Goal: Find specific page/section: Find specific page/section

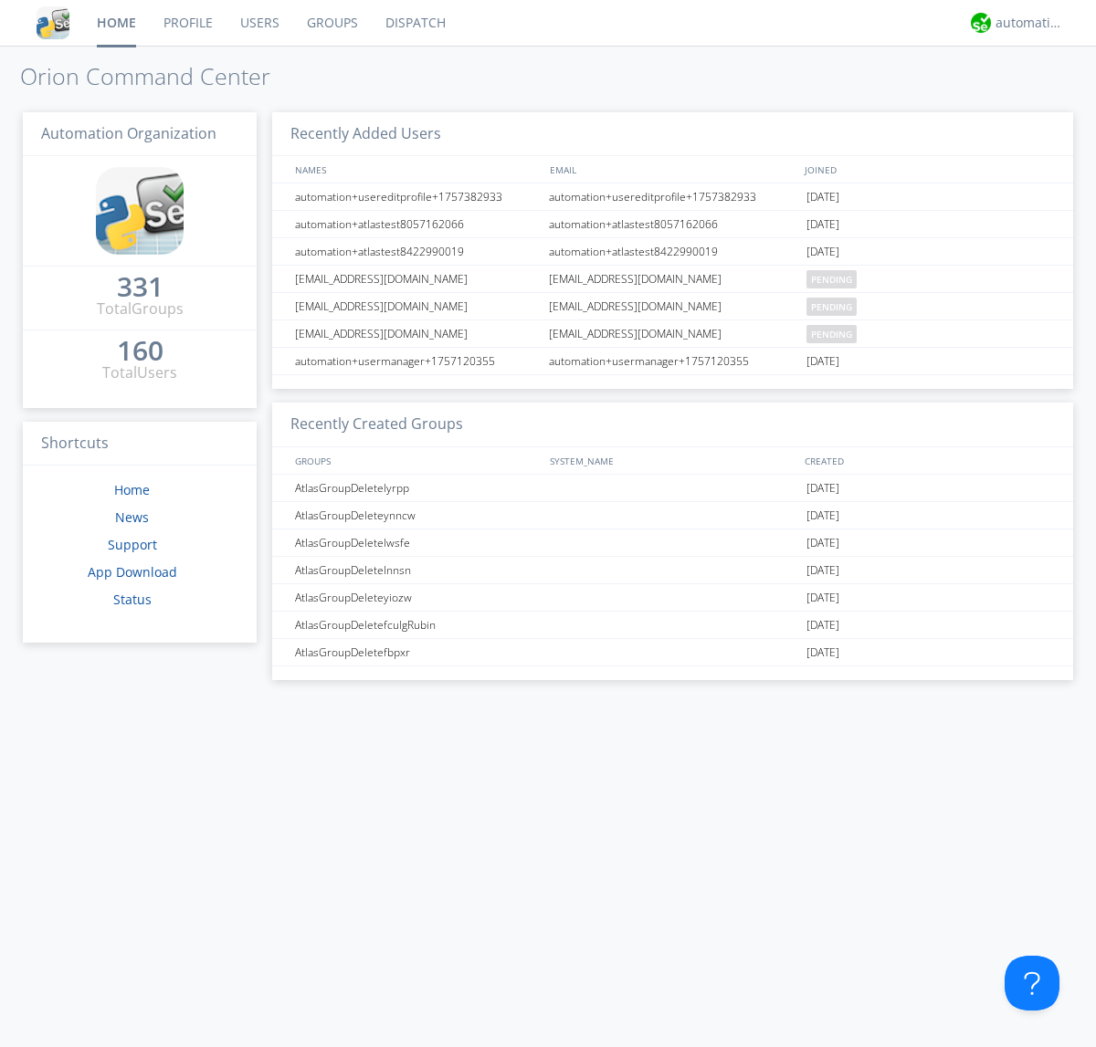
click at [414, 23] on link "Dispatch" at bounding box center [416, 23] width 88 height 46
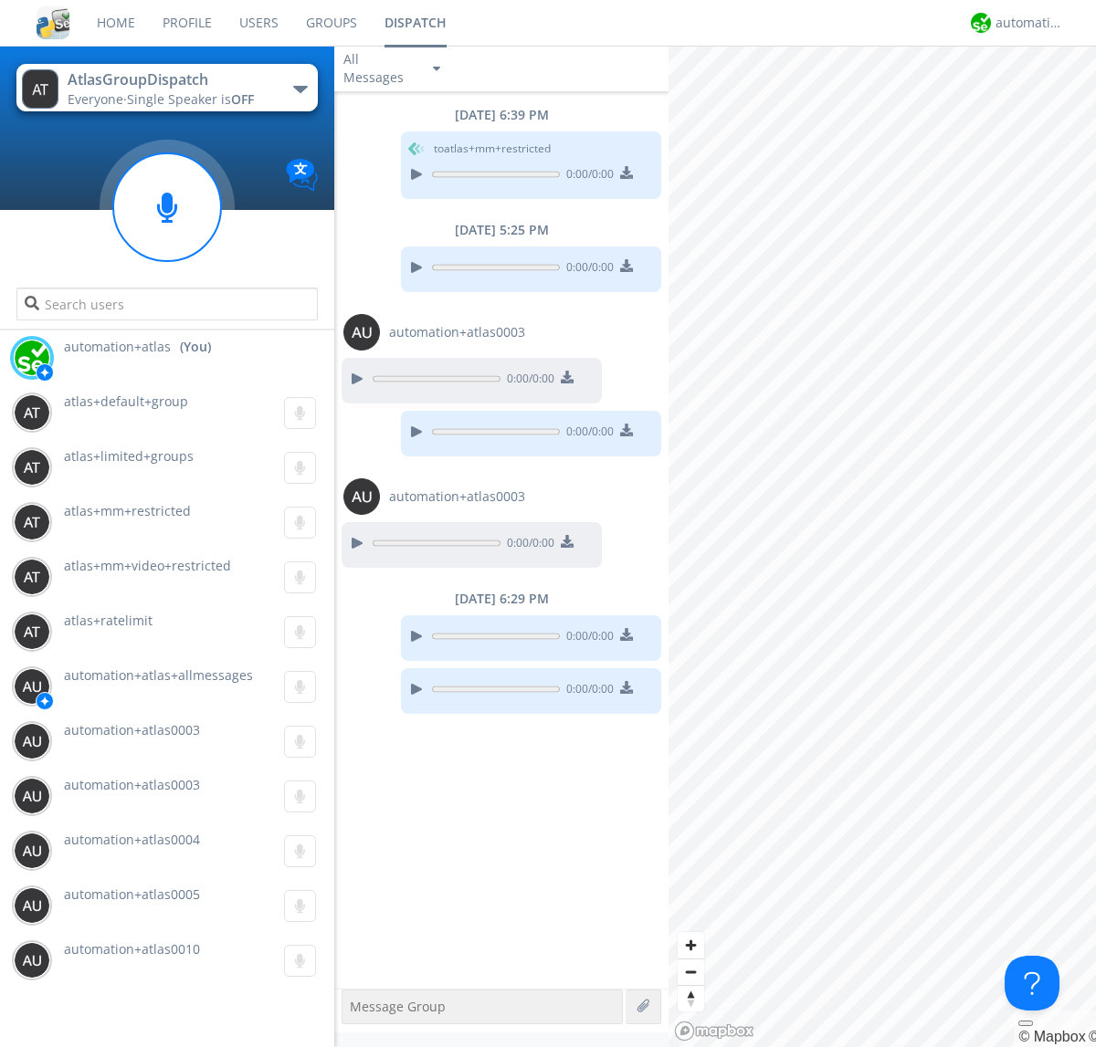
click at [299, 89] on div "button" at bounding box center [300, 89] width 15 height 7
click at [0, 0] on span "[PERSON_NAME]" at bounding box center [0, 0] width 0 height 0
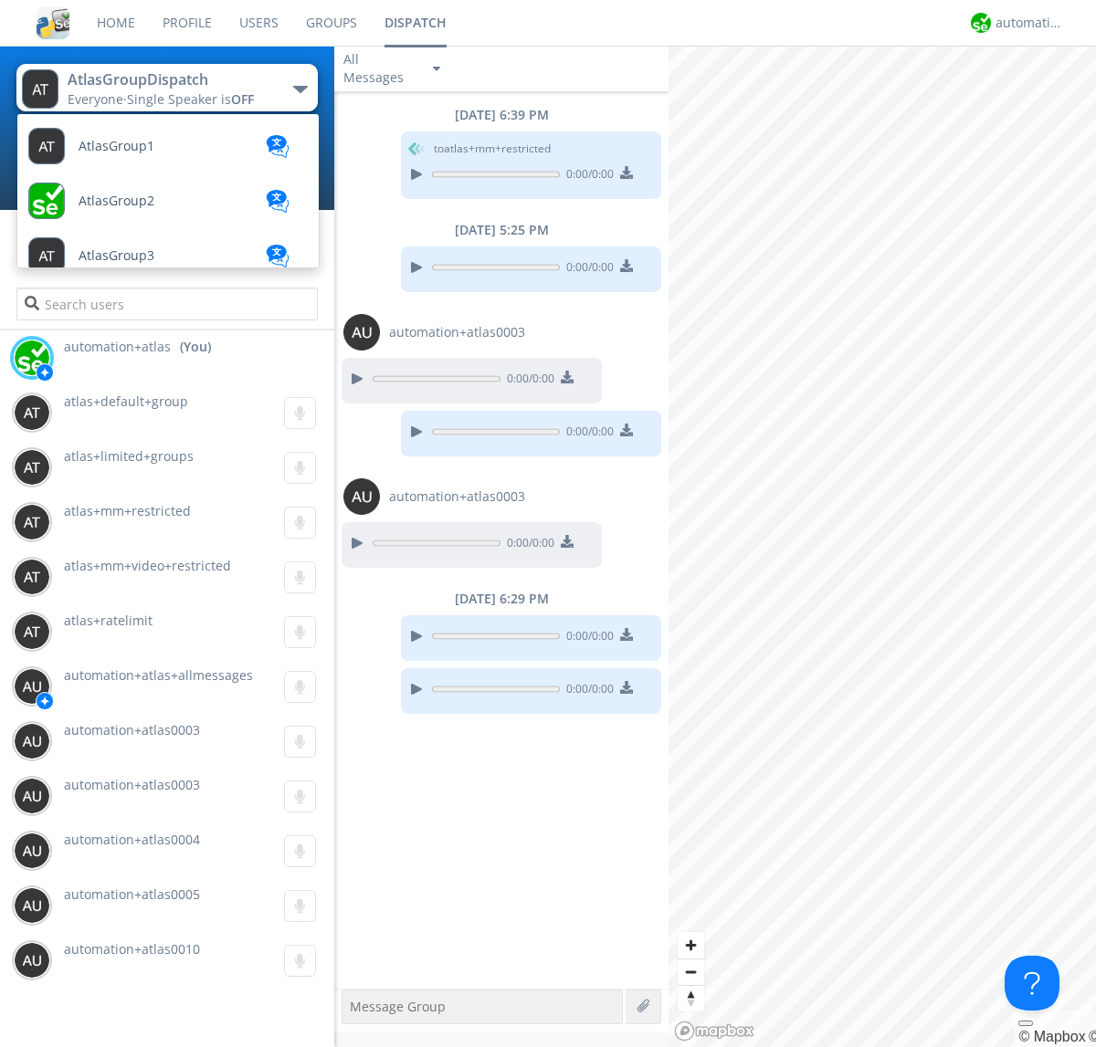
scroll to position [982, 0]
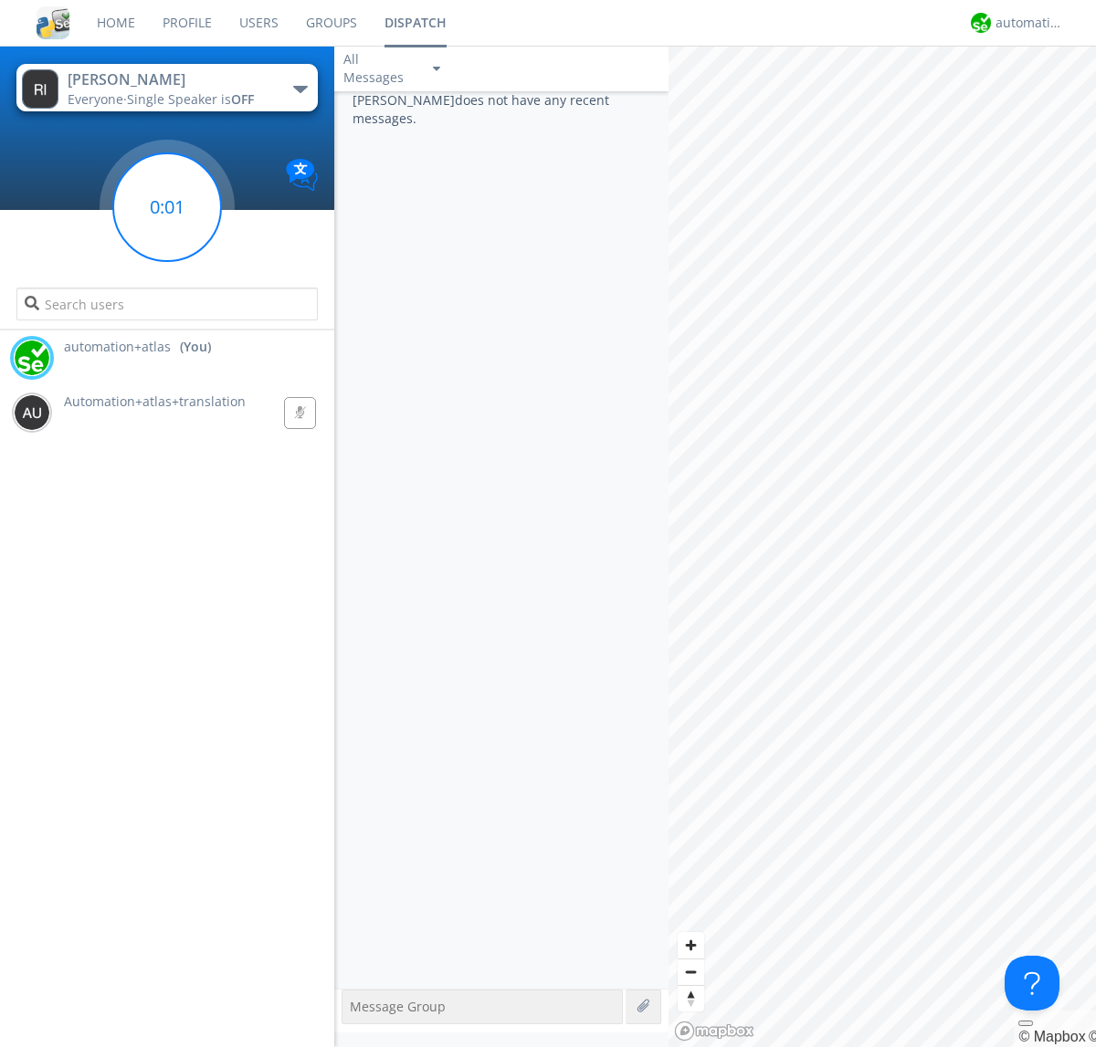
click at [167, 207] on g at bounding box center [167, 207] width 108 height 108
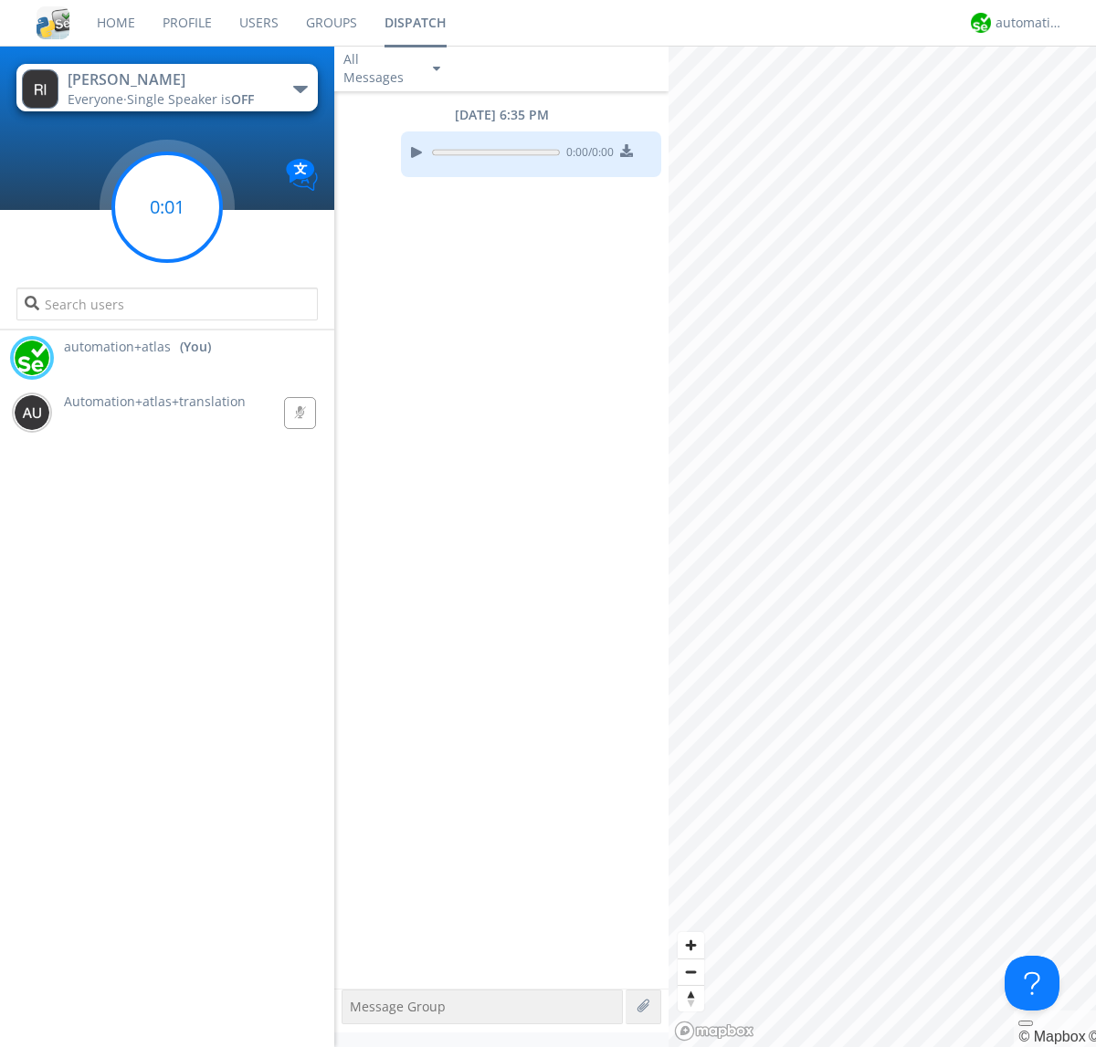
click at [167, 207] on g at bounding box center [167, 207] width 108 height 108
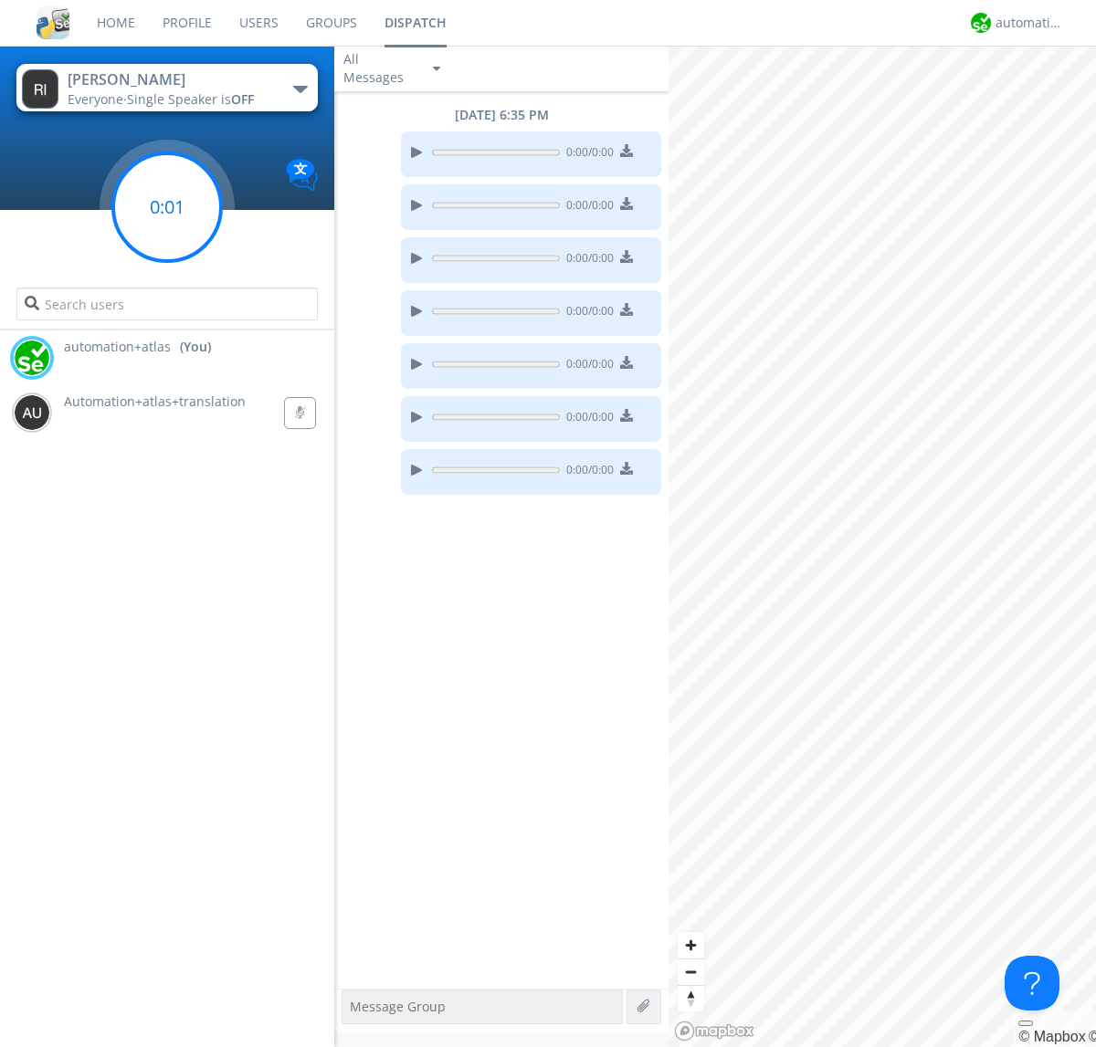
click at [167, 207] on g at bounding box center [167, 207] width 108 height 108
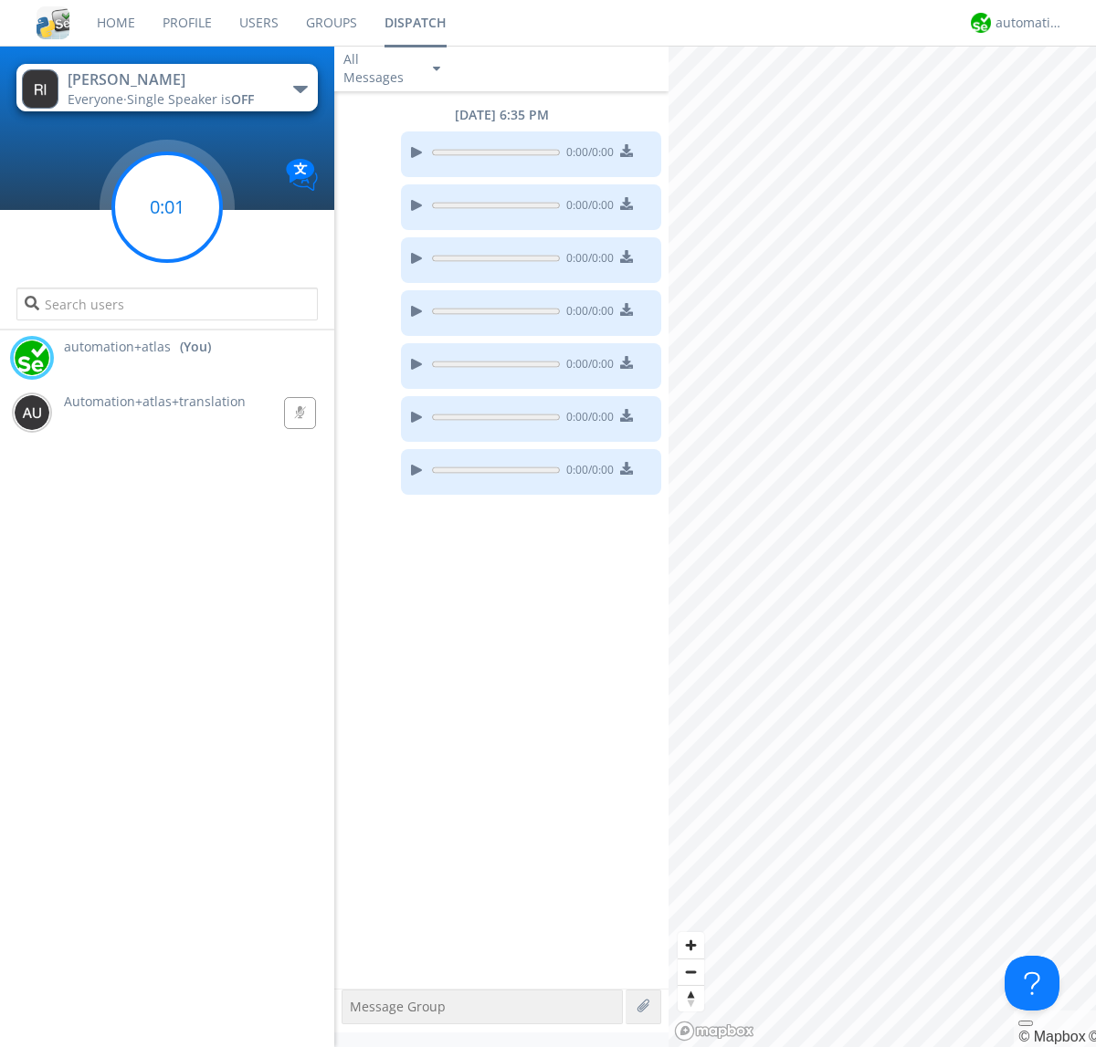
click at [167, 207] on g at bounding box center [167, 207] width 108 height 108
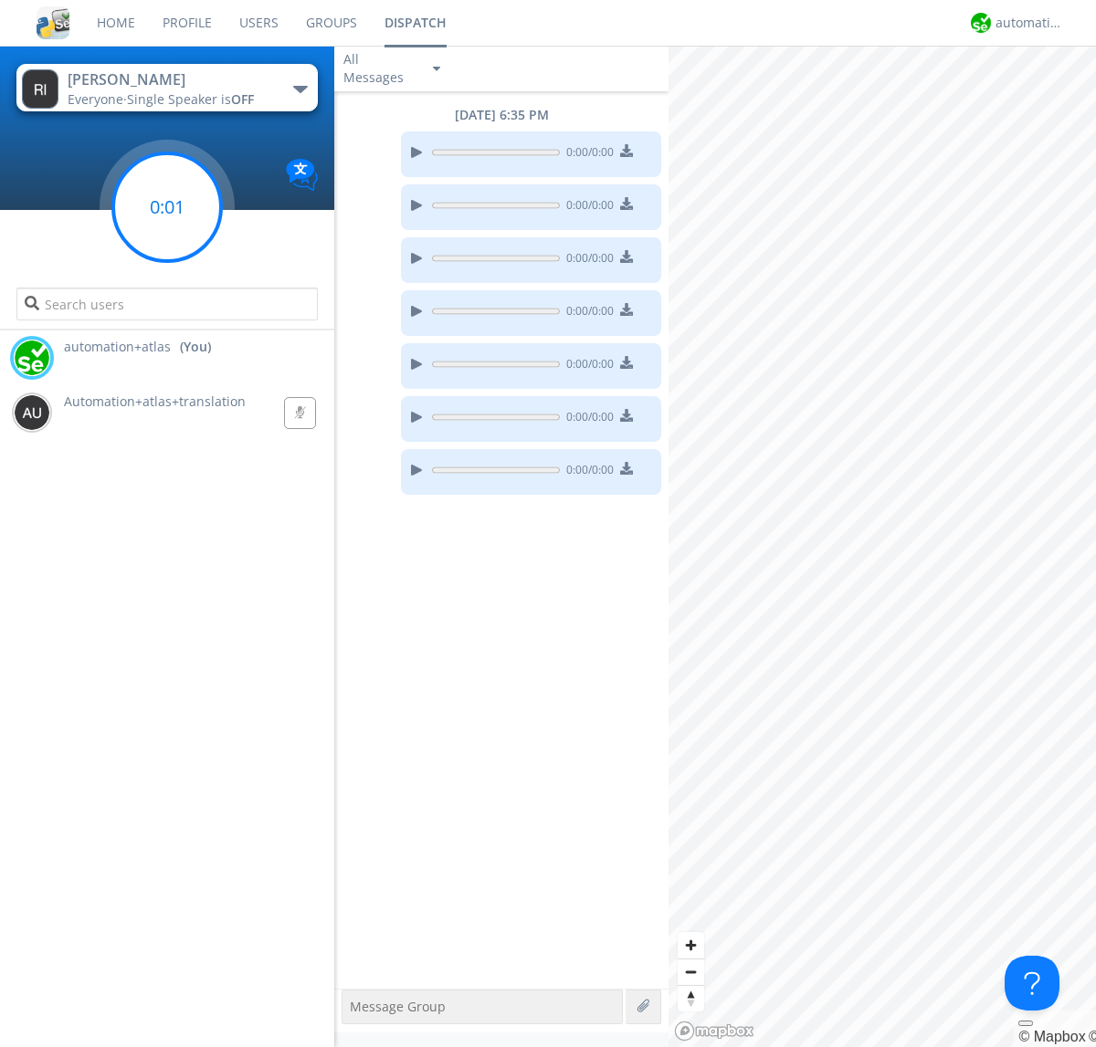
click at [167, 207] on g at bounding box center [167, 207] width 108 height 108
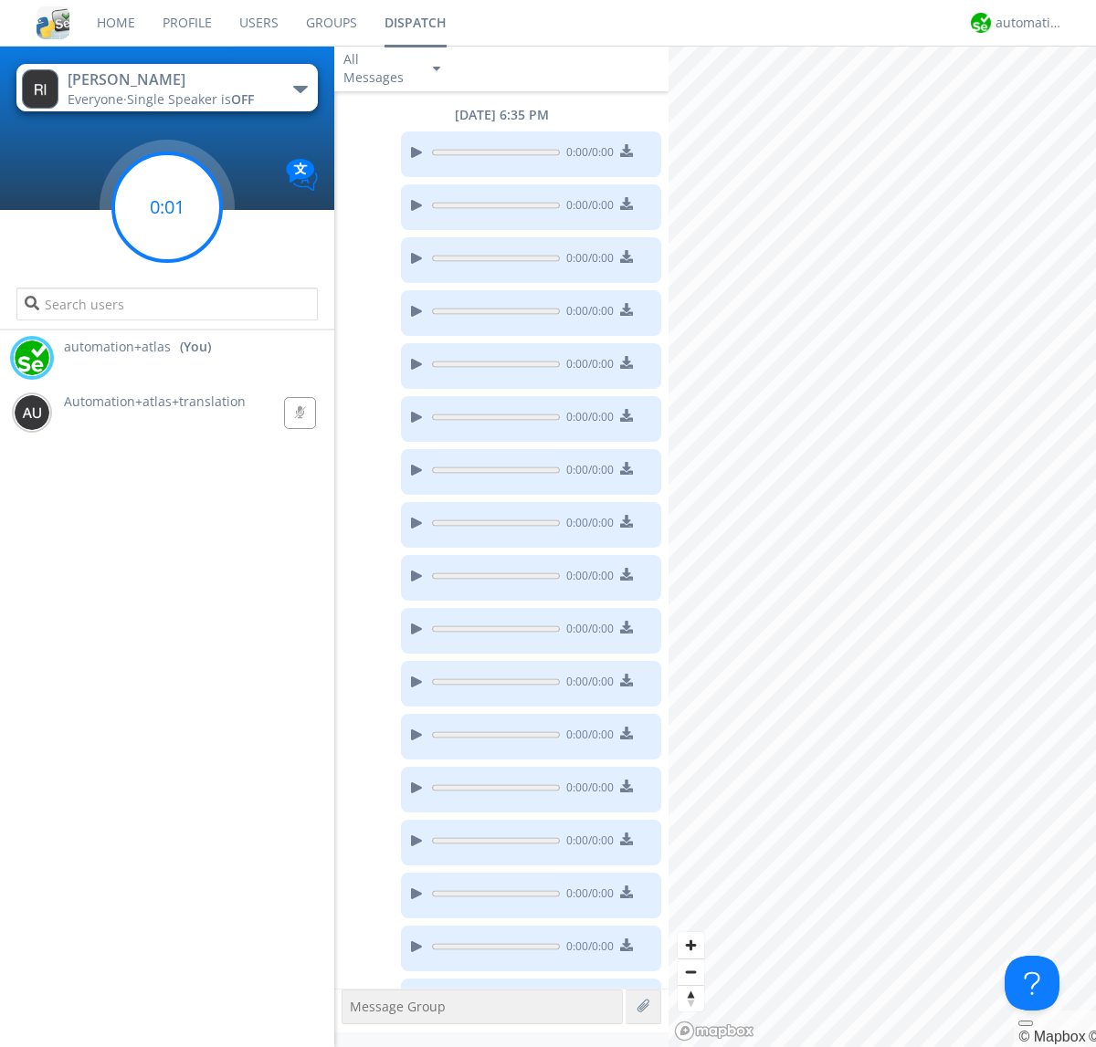
click at [167, 207] on g at bounding box center [167, 207] width 108 height 108
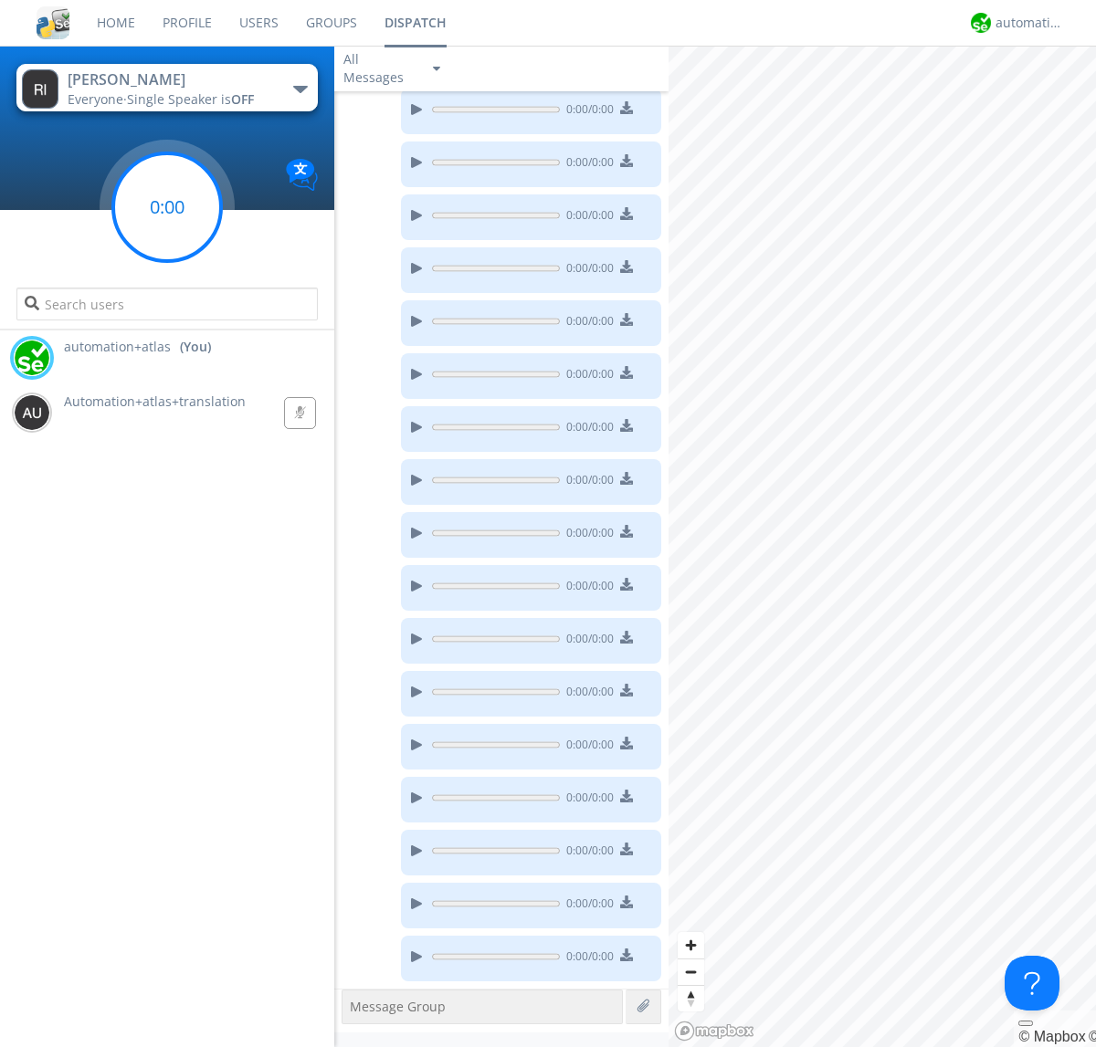
scroll to position [96, 0]
click at [167, 207] on g at bounding box center [167, 207] width 108 height 108
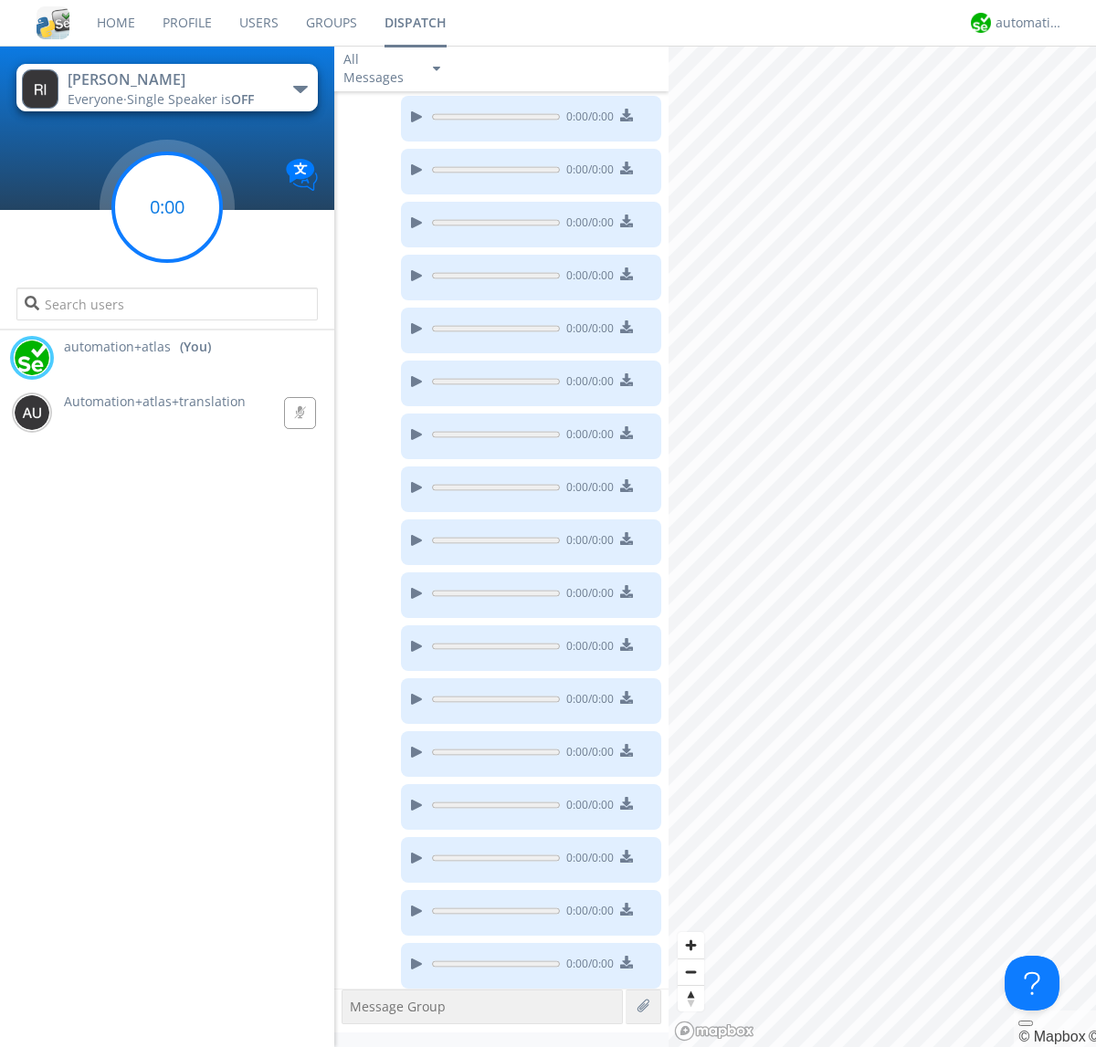
scroll to position [257, 0]
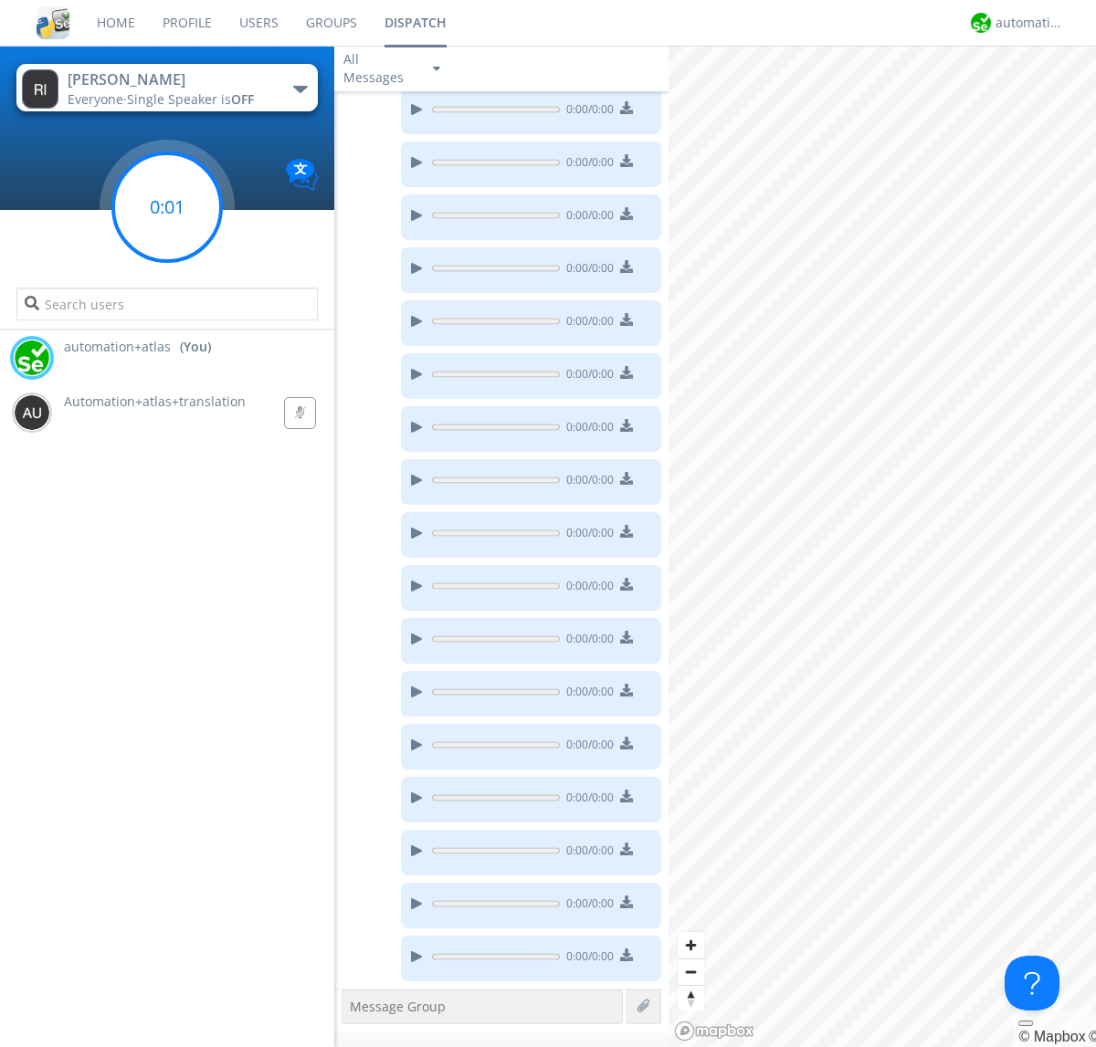
click at [167, 207] on g at bounding box center [167, 207] width 108 height 108
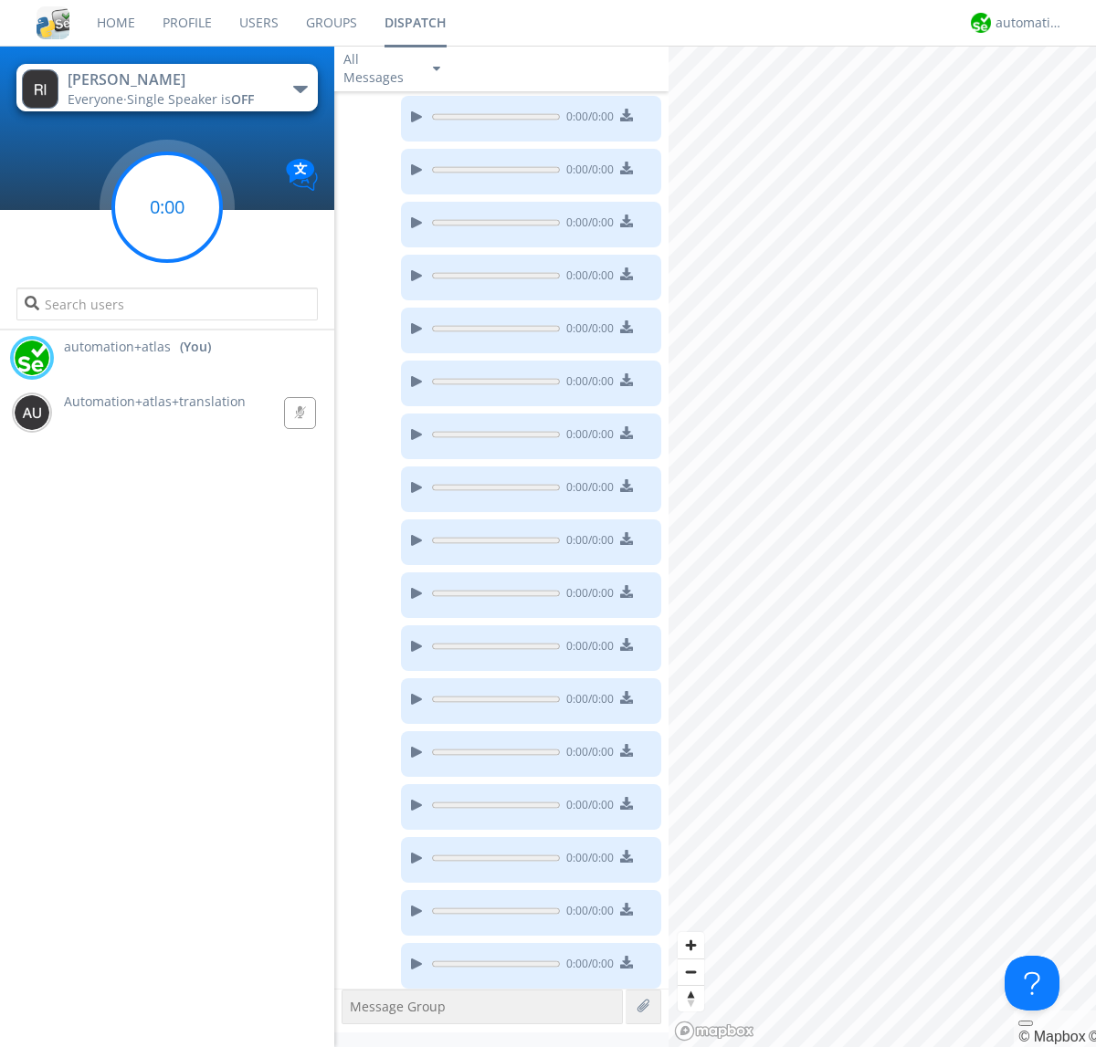
scroll to position [415, 0]
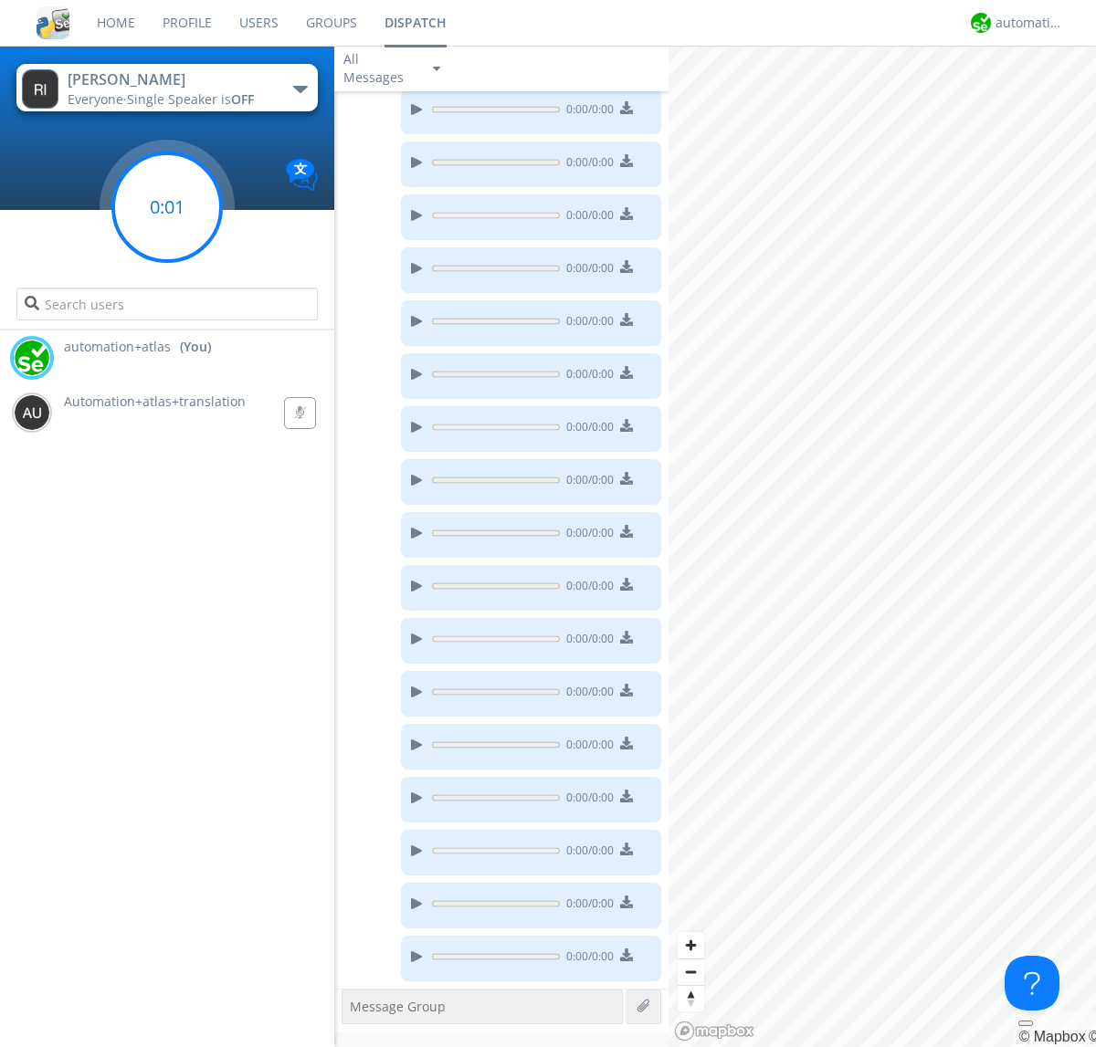
click at [167, 207] on g at bounding box center [167, 207] width 108 height 108
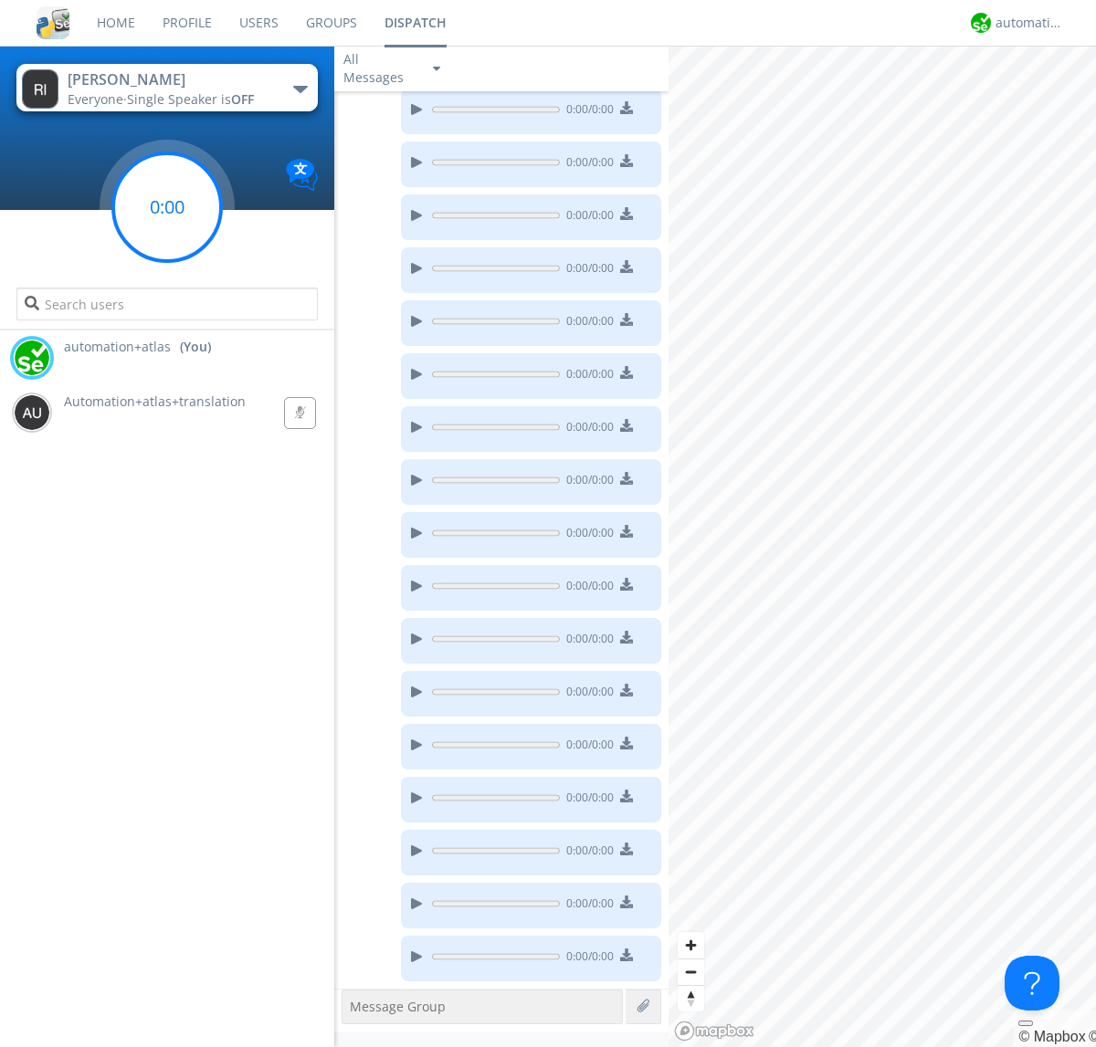
scroll to position [574, 0]
click at [167, 207] on g at bounding box center [167, 207] width 108 height 108
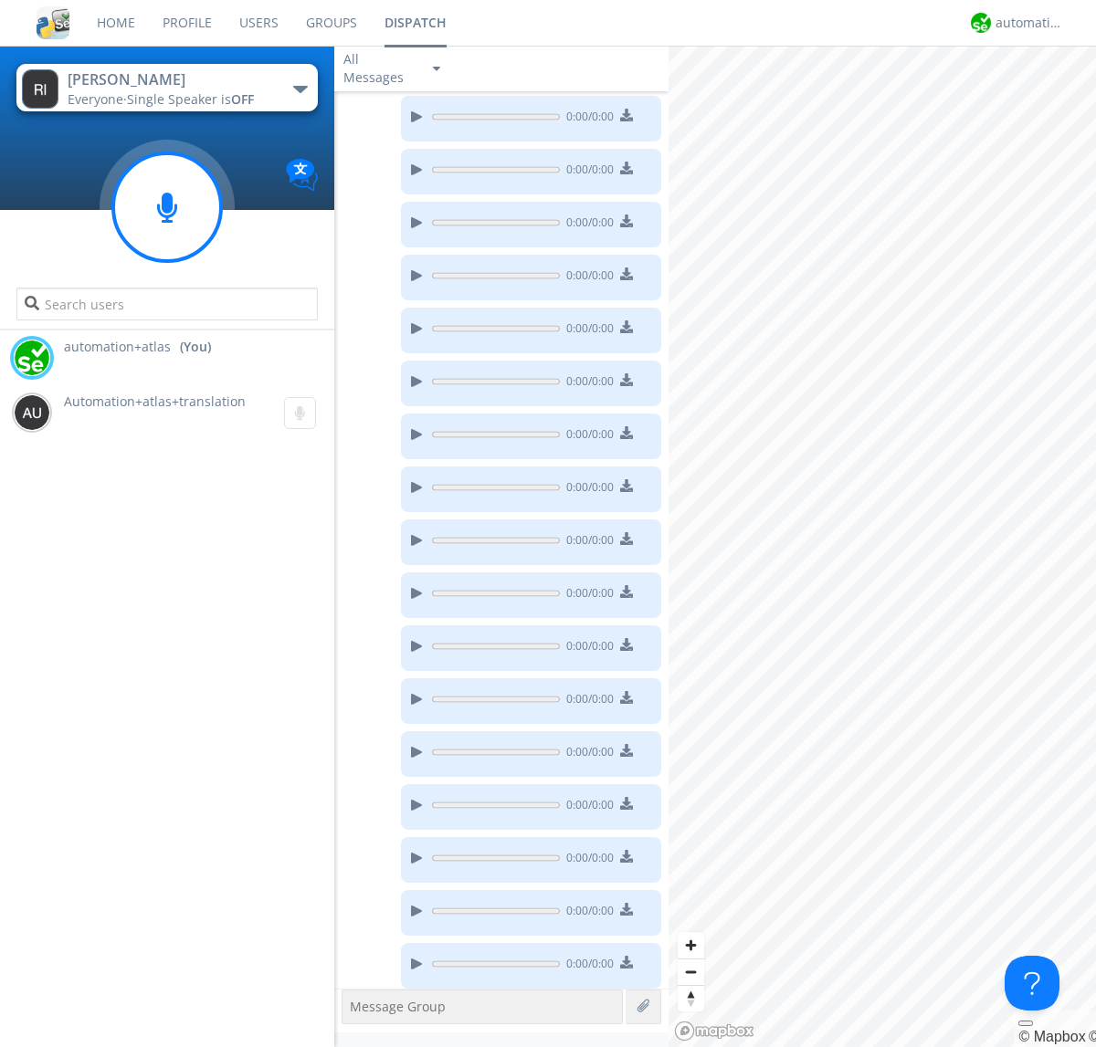
scroll to position [627, 0]
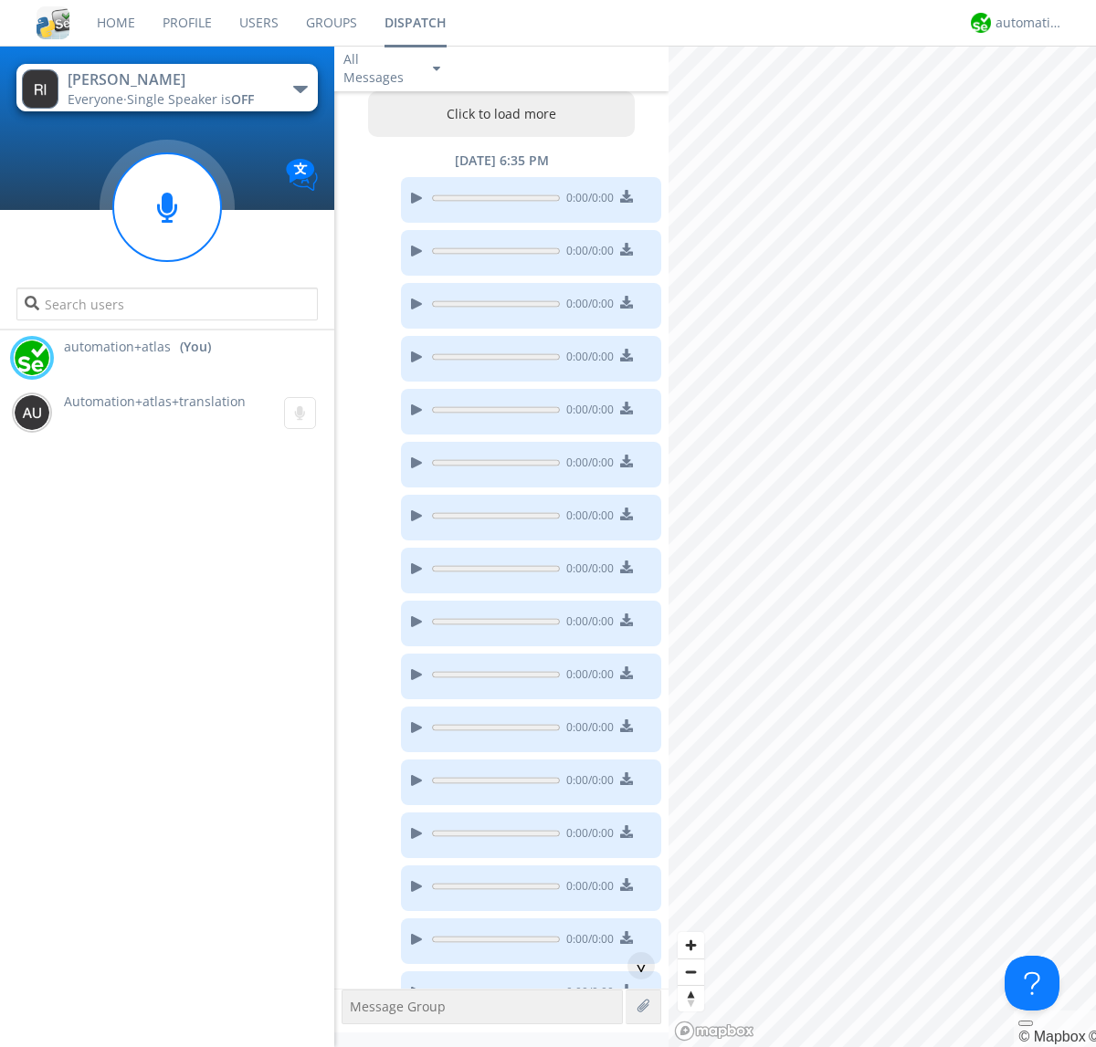
click at [497, 114] on button "Click to load more" at bounding box center [502, 114] width 268 height 46
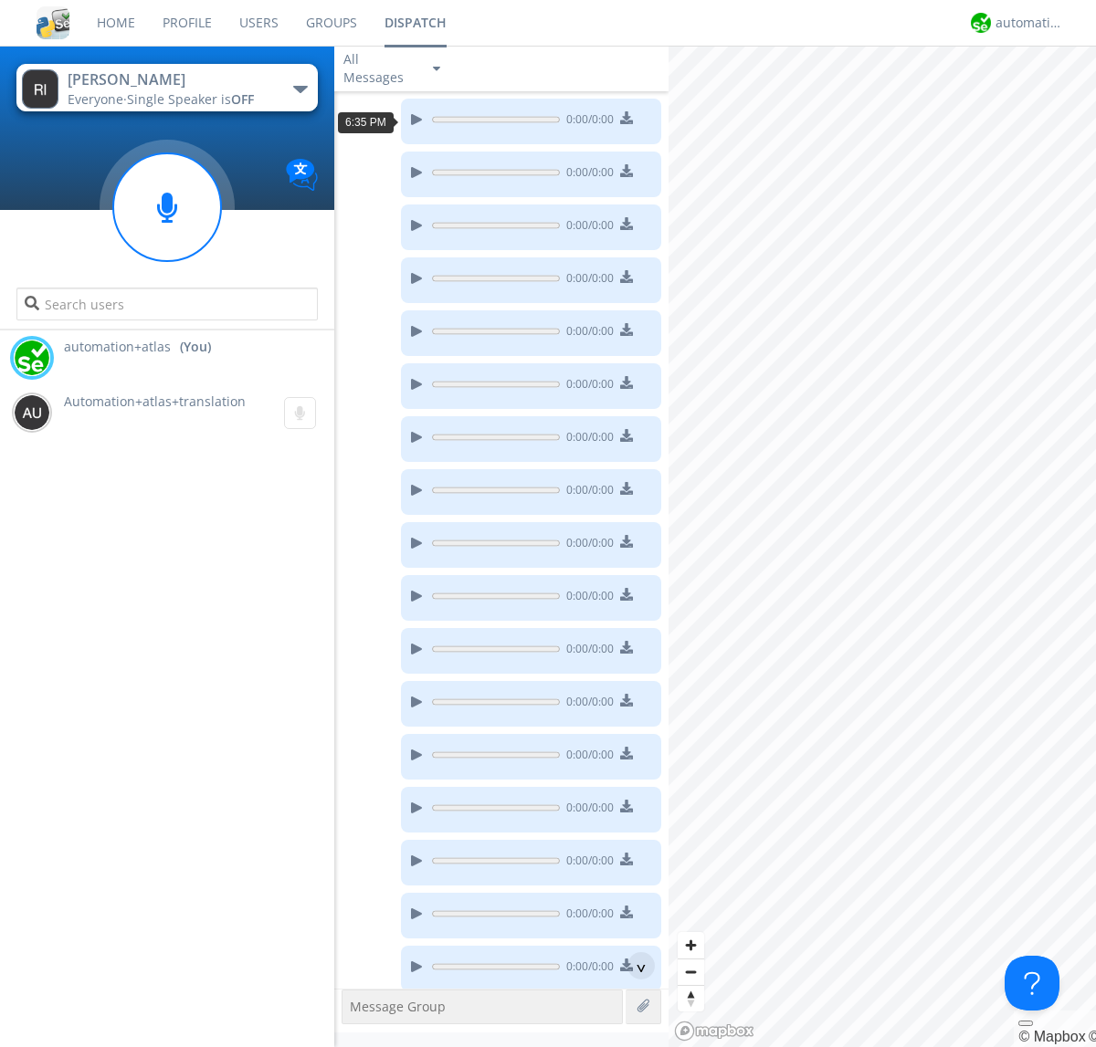
scroll to position [33, 0]
